Goal: Task Accomplishment & Management: Manage account settings

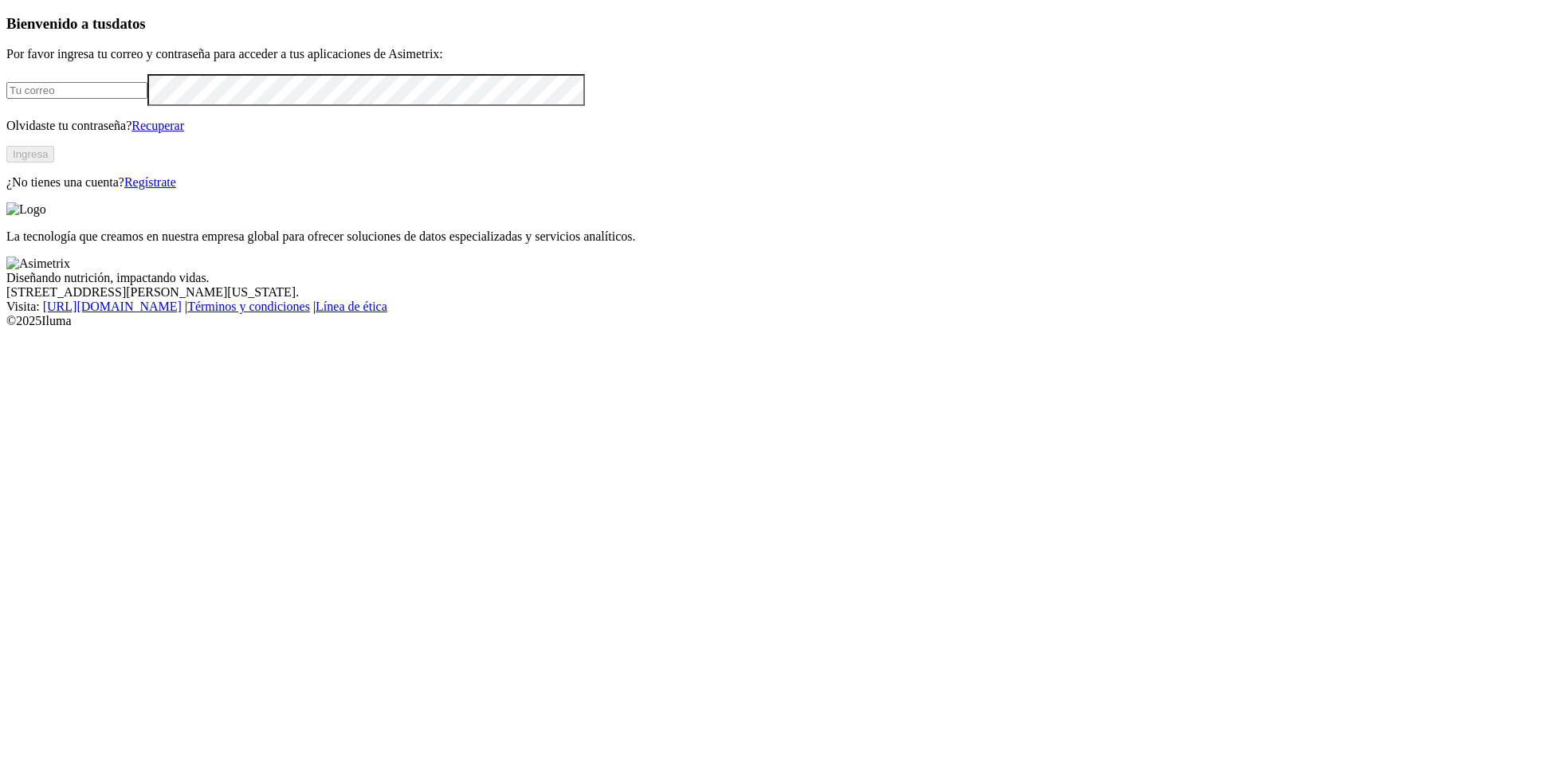
click at [147, 99] on input "email" at bounding box center [76, 90] width 141 height 17
type input "[PERSON_NAME][EMAIL_ADDRESS][PERSON_NAME][DOMAIN_NAME]"
click at [54, 163] on button "Ingresa" at bounding box center [30, 154] width 48 height 17
